Goal: Check status: Check status

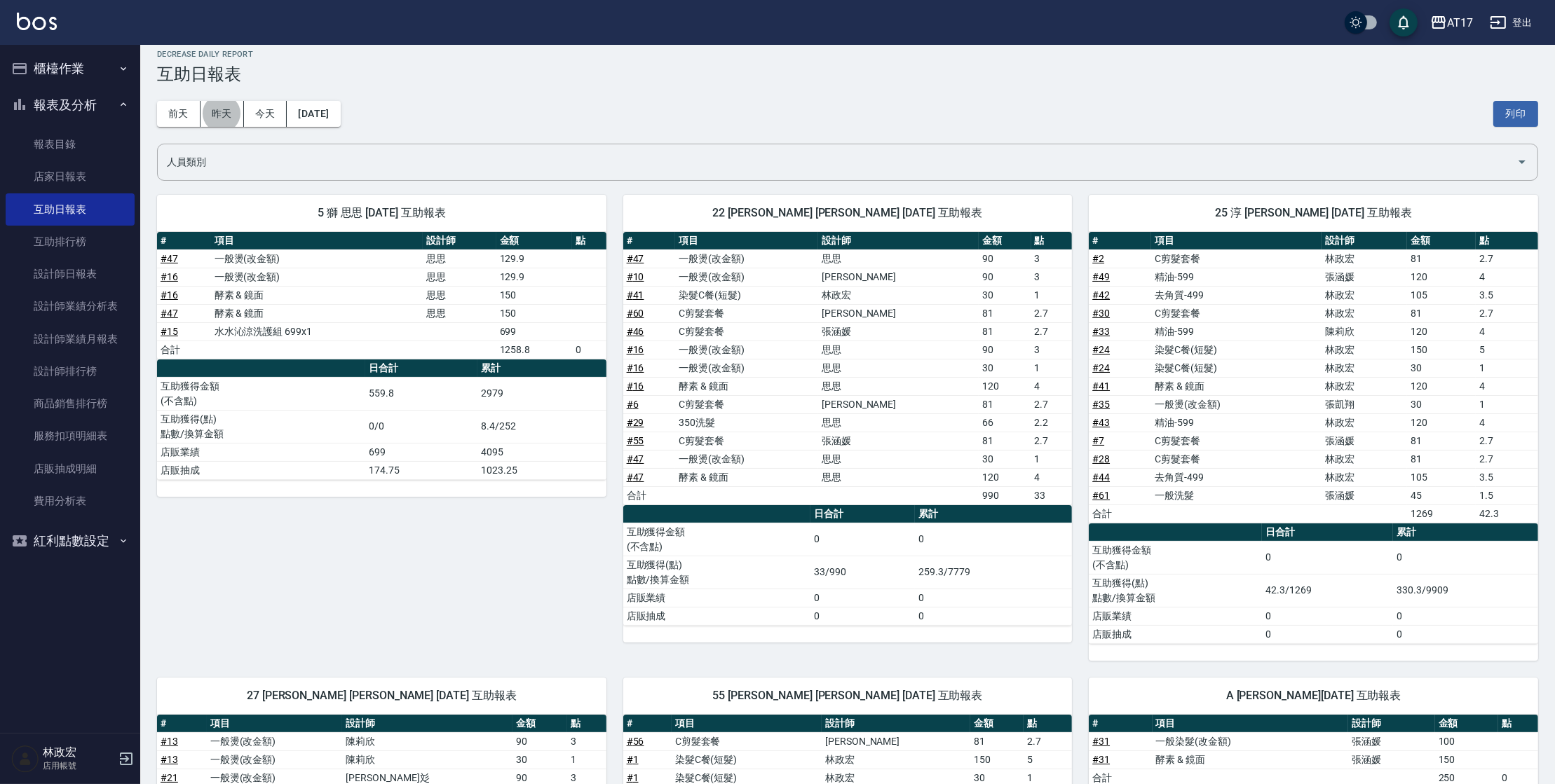
scroll to position [2, 0]
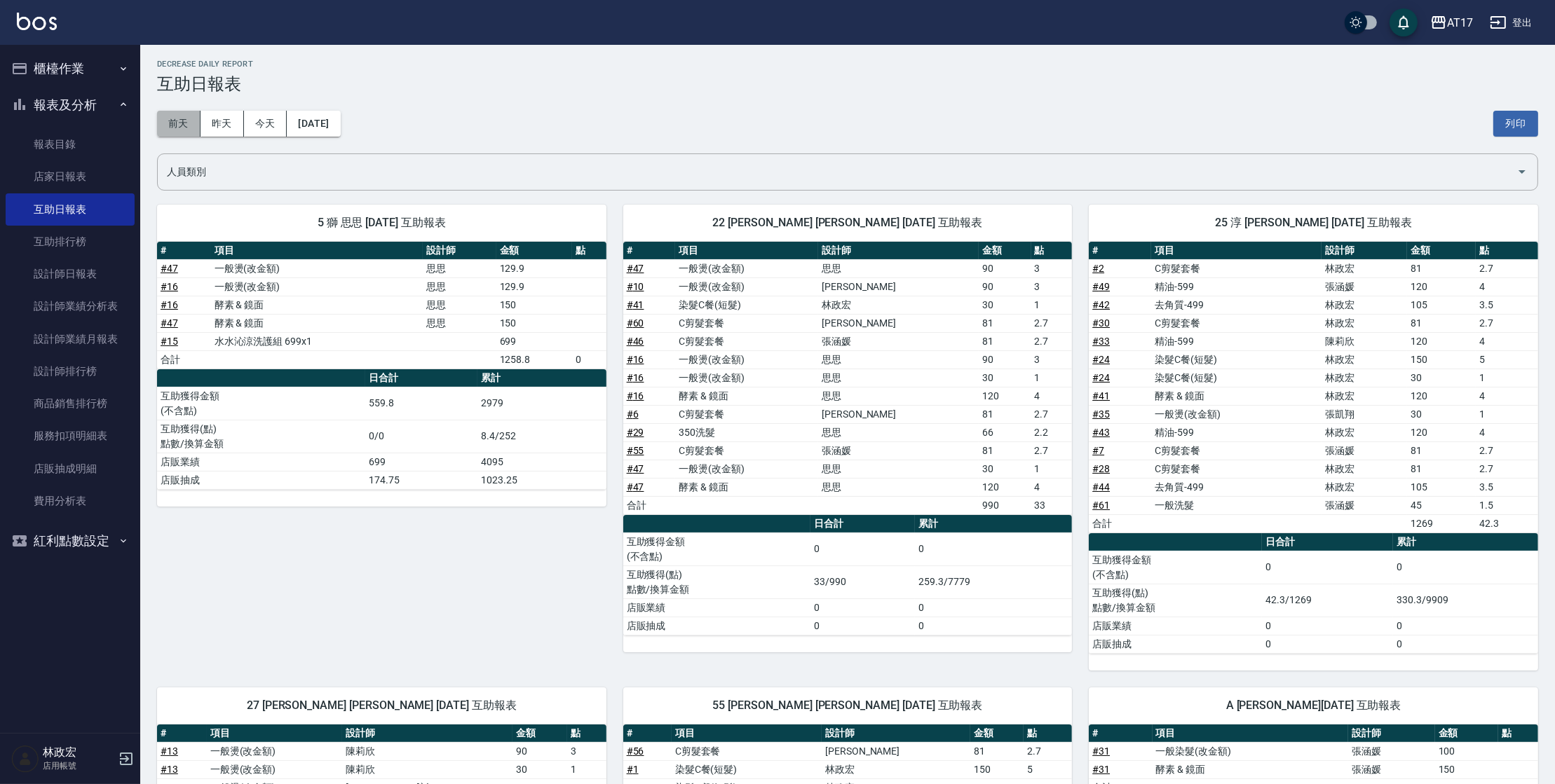
click at [161, 127] on button "前天" at bounding box center [178, 123] width 43 height 26
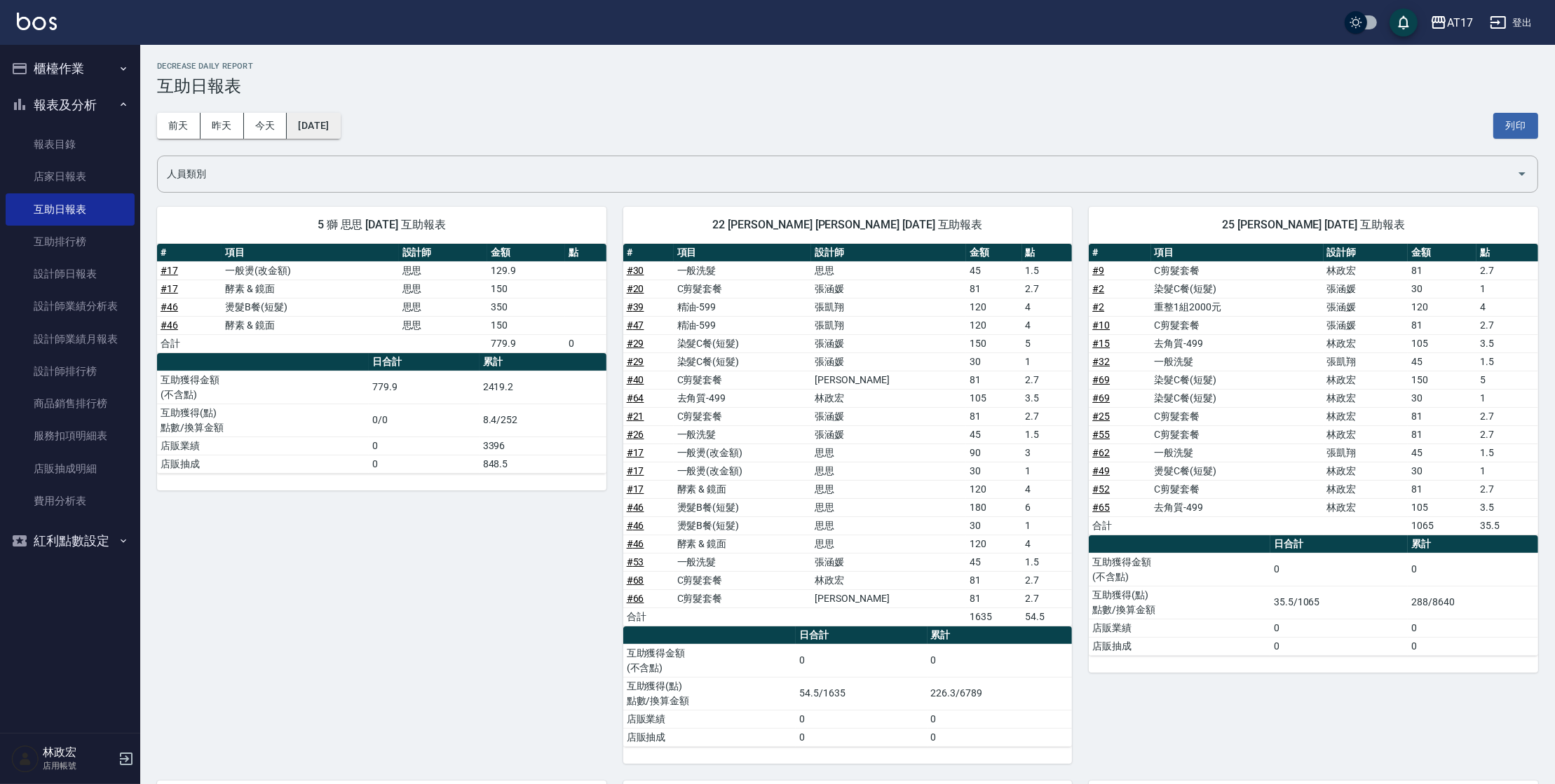
click at [329, 127] on button "[DATE]" at bounding box center [314, 126] width 54 height 26
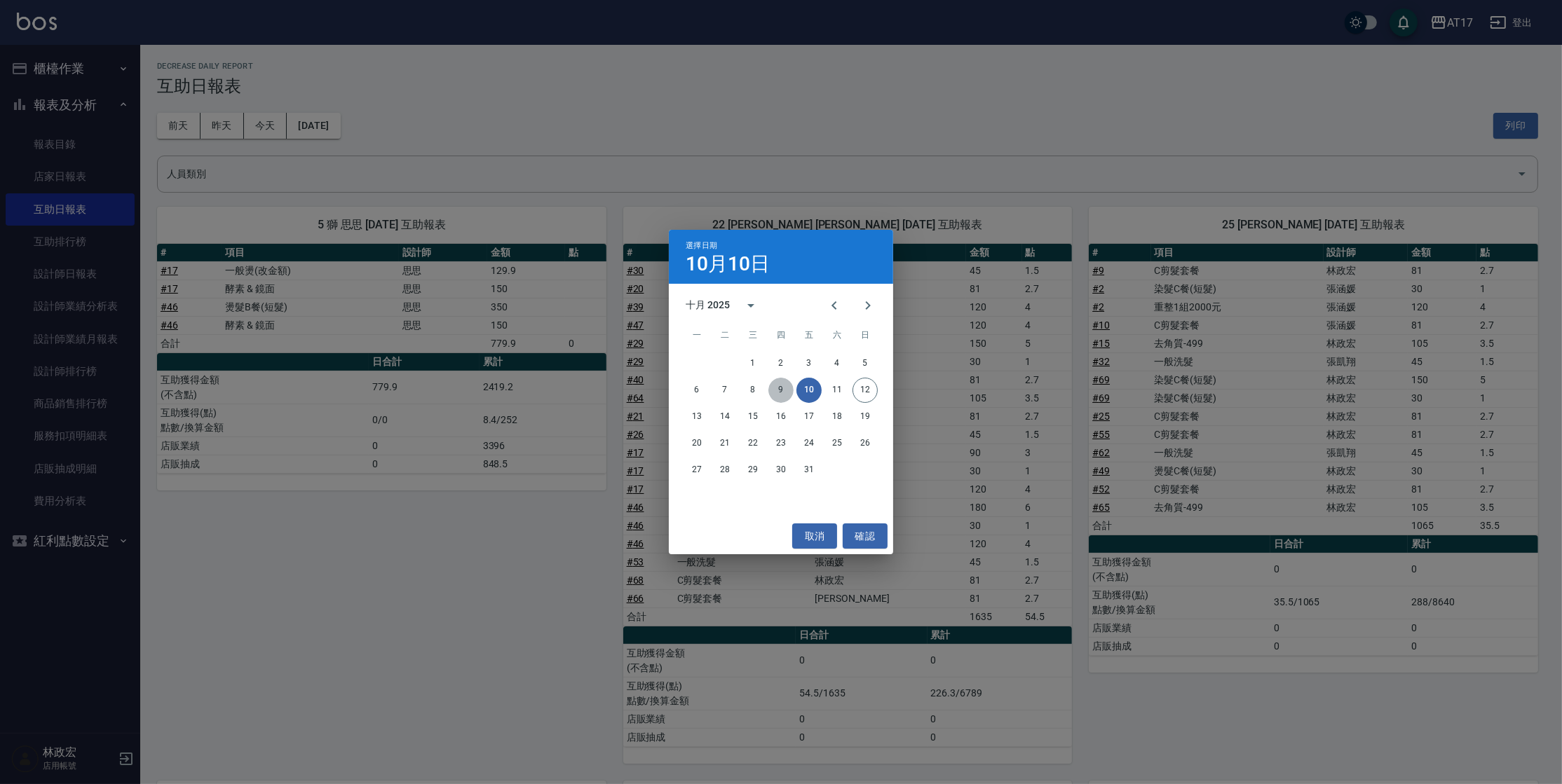
click at [783, 392] on button "9" at bounding box center [781, 390] width 25 height 25
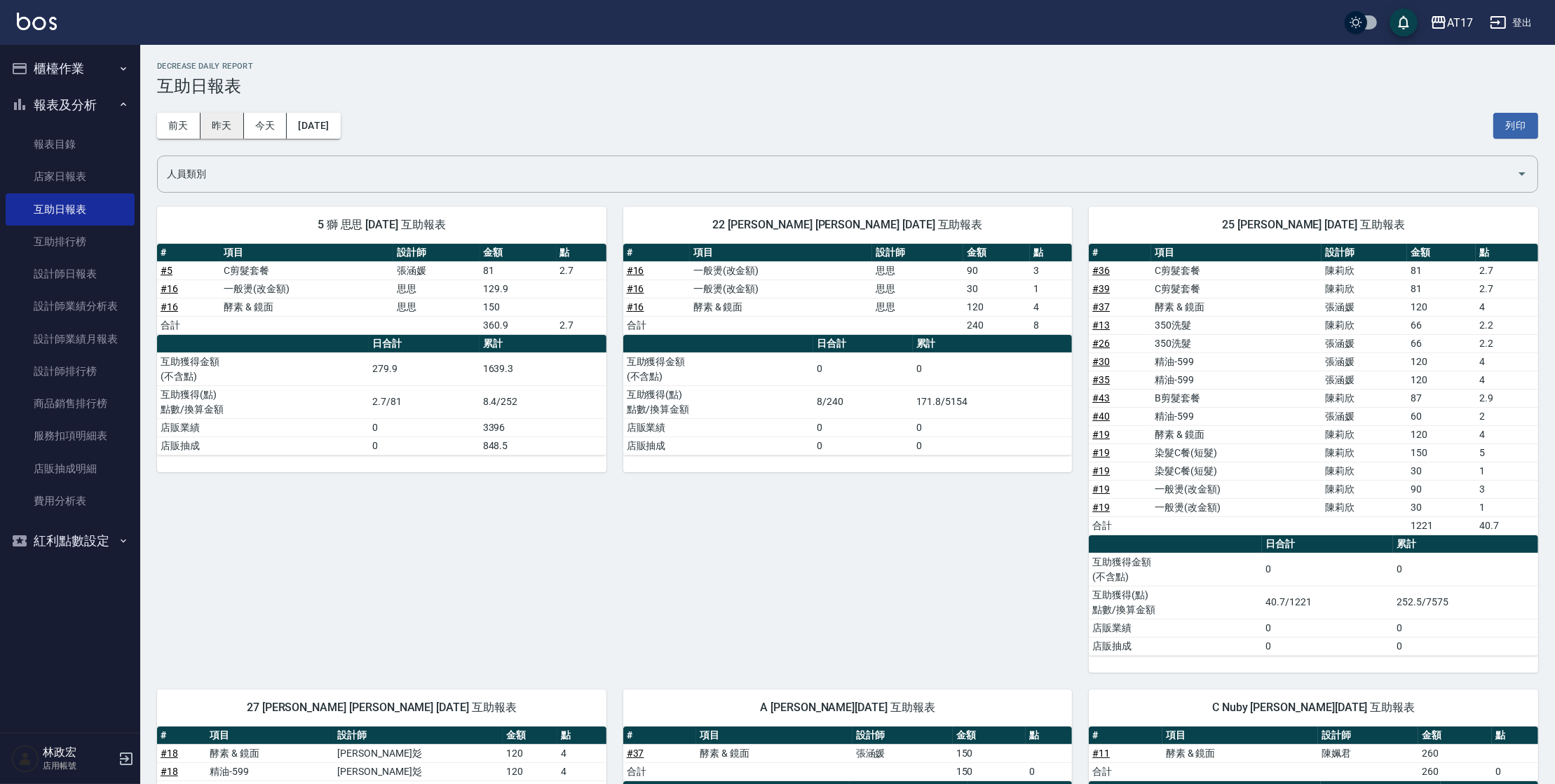
click at [227, 128] on button "昨天" at bounding box center [222, 126] width 43 height 26
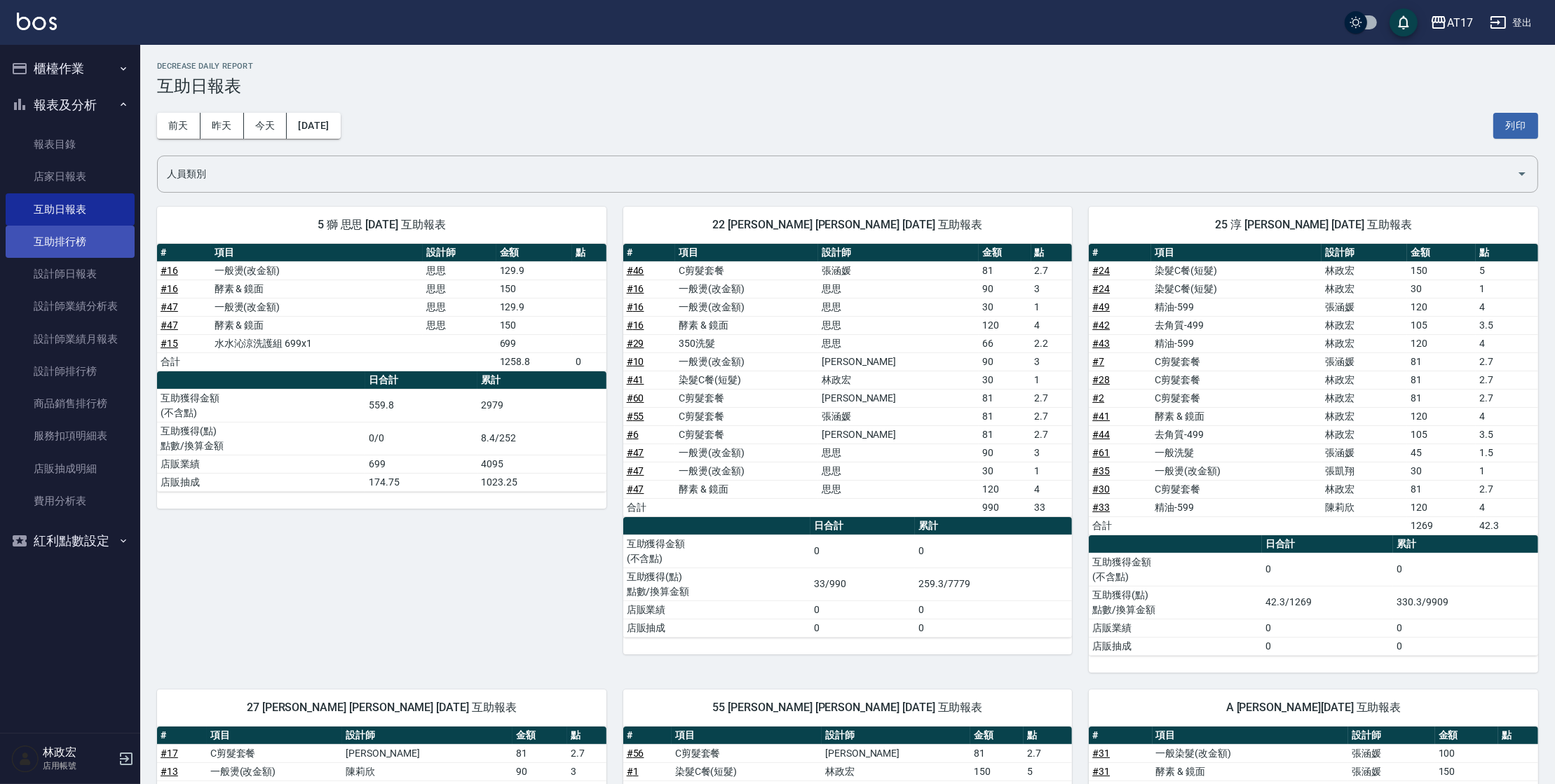
click at [92, 246] on link "互助排行榜" at bounding box center [71, 242] width 129 height 32
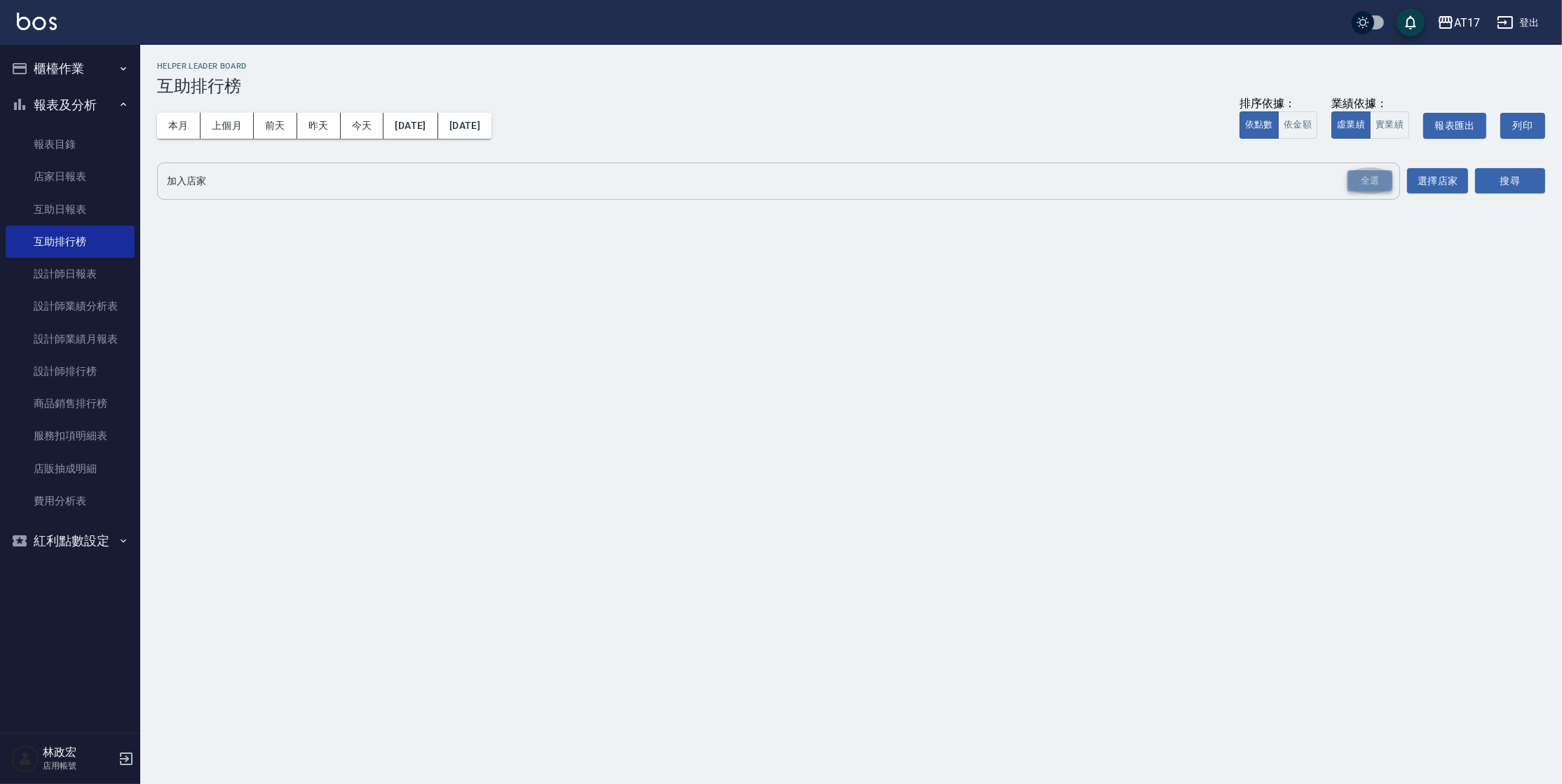
click at [1361, 174] on div "全選" at bounding box center [1370, 181] width 45 height 22
click at [196, 130] on button "本月" at bounding box center [178, 126] width 43 height 26
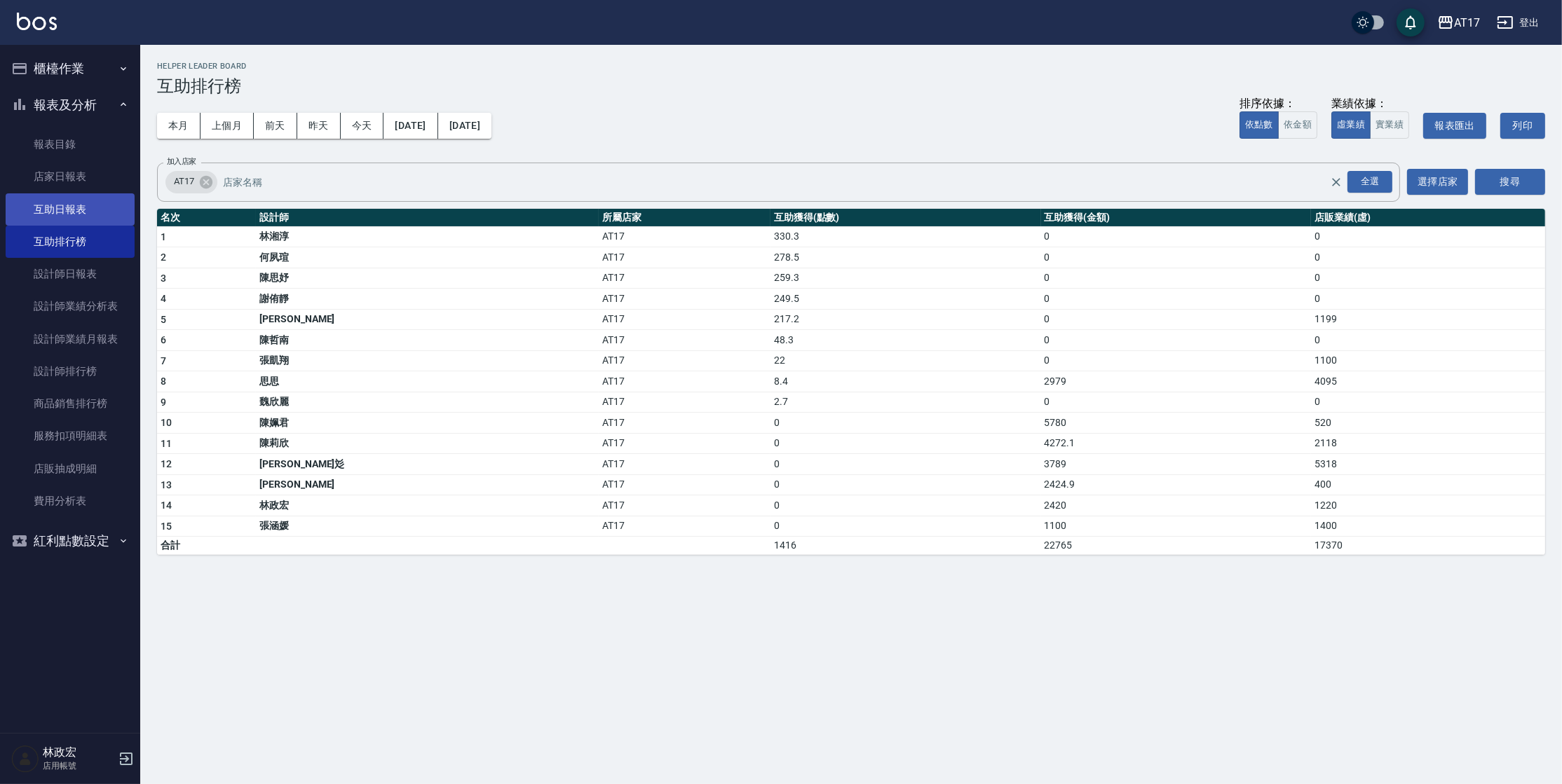
click at [83, 215] on link "互助日報表" at bounding box center [71, 209] width 129 height 32
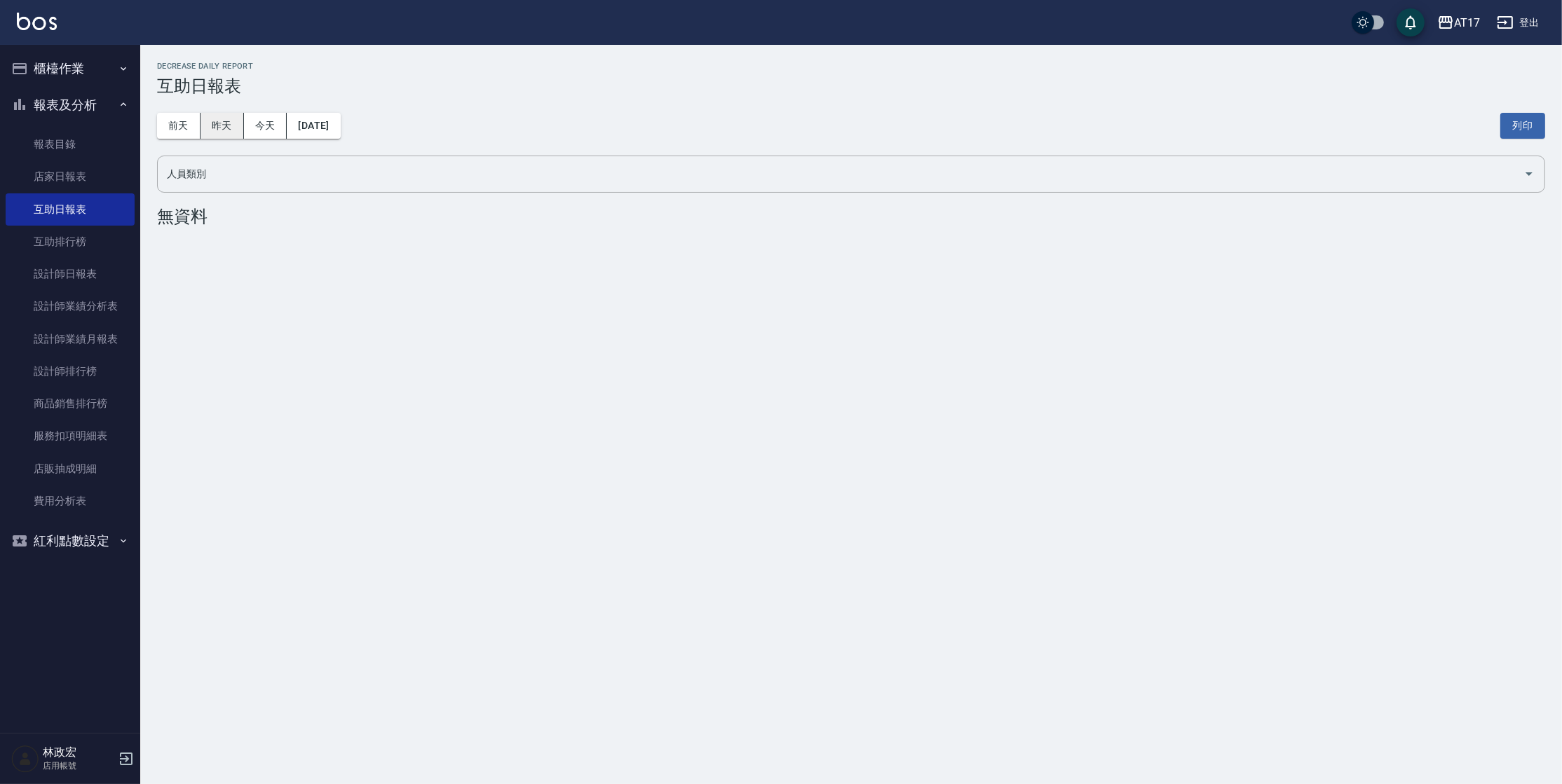
click at [230, 123] on button "昨天" at bounding box center [222, 126] width 43 height 26
